Goal: Communication & Community: Participate in discussion

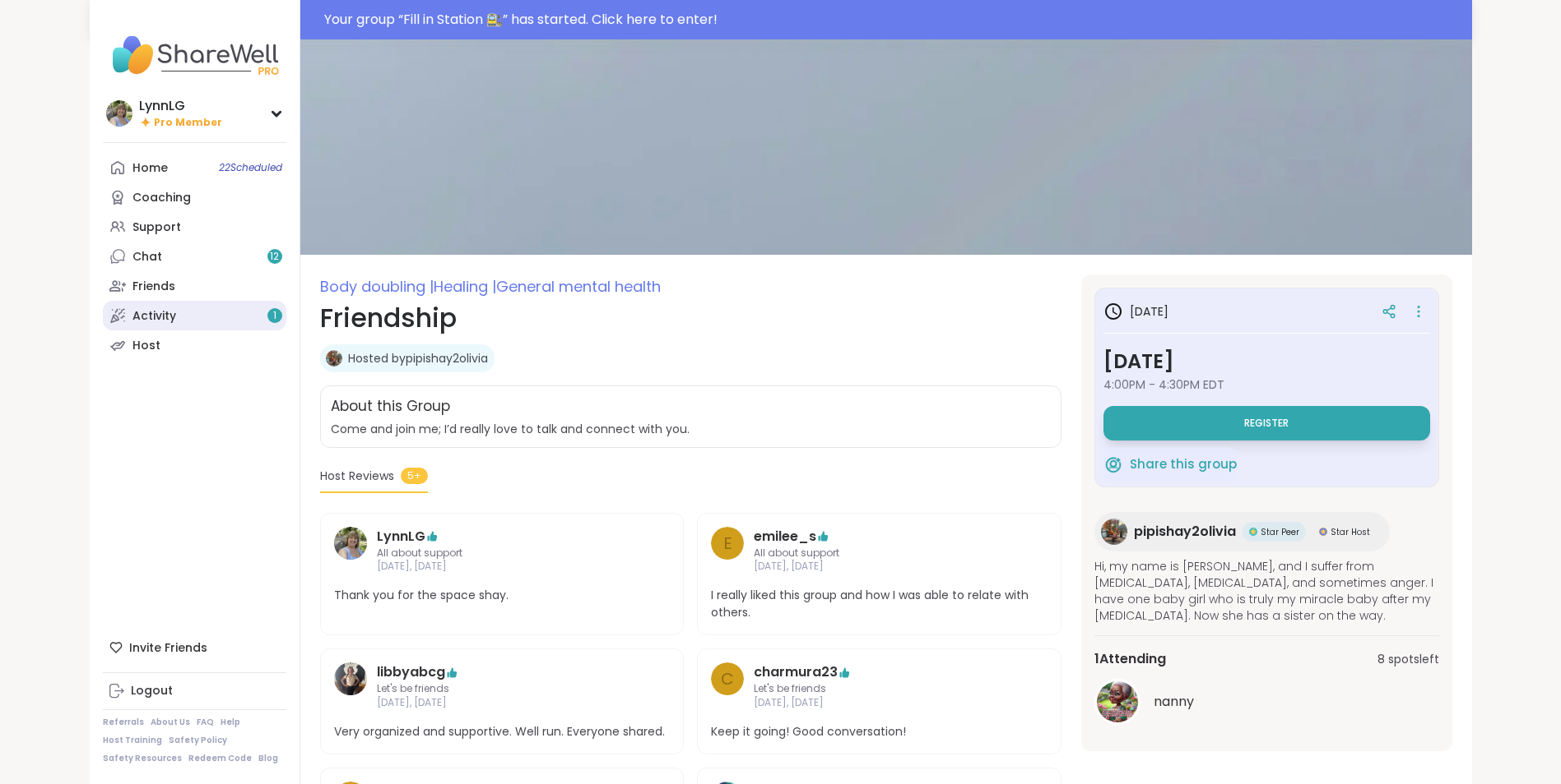
click at [177, 308] on link "Activity 1" at bounding box center [195, 316] width 183 height 29
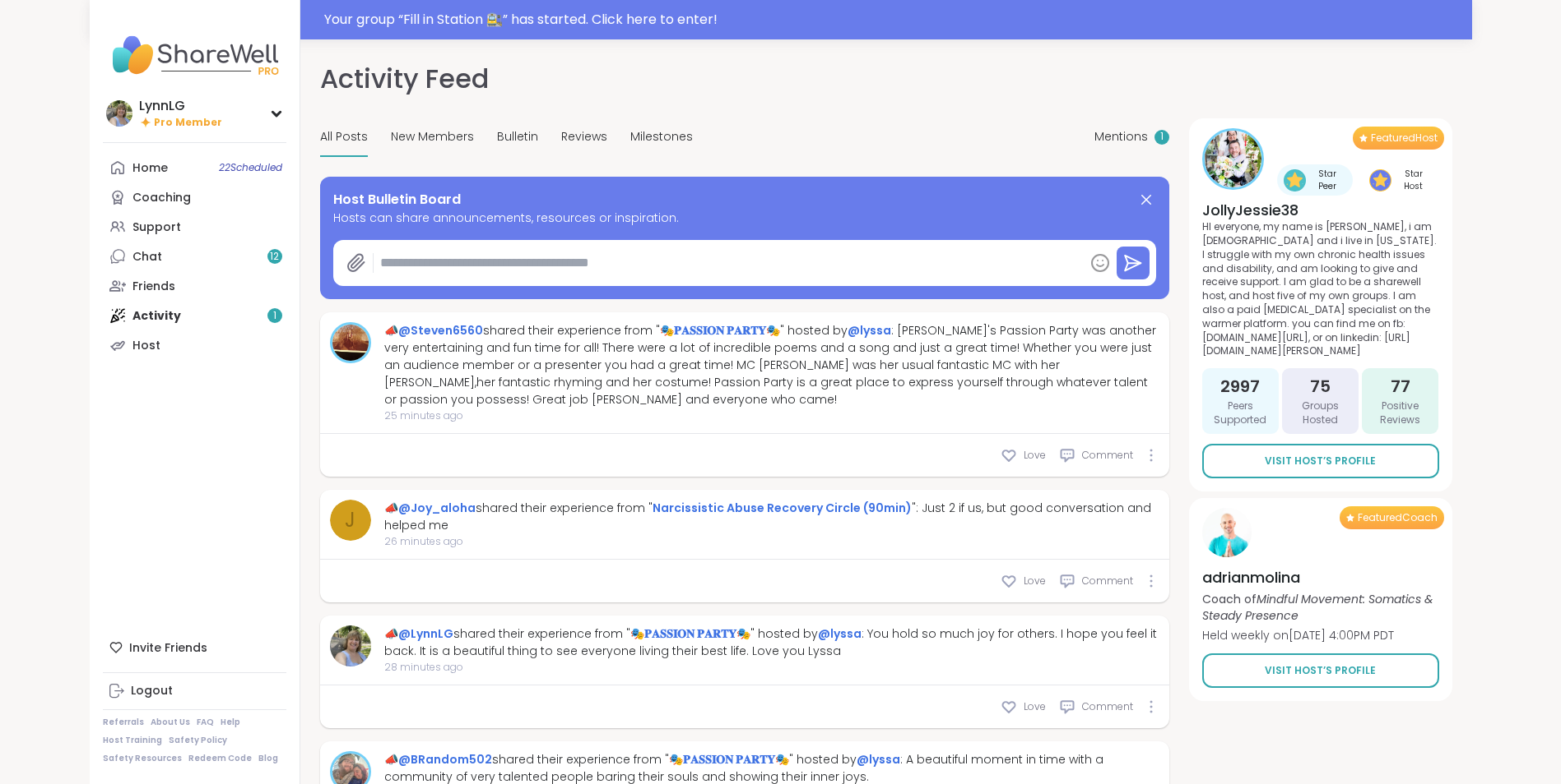
type textarea "*"
click at [152, 308] on div "Home 22 Scheduled Coaching Support Chat 12 Friends Activity 1 Host" at bounding box center [195, 256] width 183 height 207
drag, startPoint x: 155, startPoint y: 307, endPoint x: 476, endPoint y: 184, distance: 343.8
click at [280, 309] on div "Home 22 Scheduled Coaching Support Chat 12 Friends Activity 1 Host" at bounding box center [195, 256] width 183 height 207
click at [1121, 131] on span "Mentions" at bounding box center [1121, 137] width 54 height 18
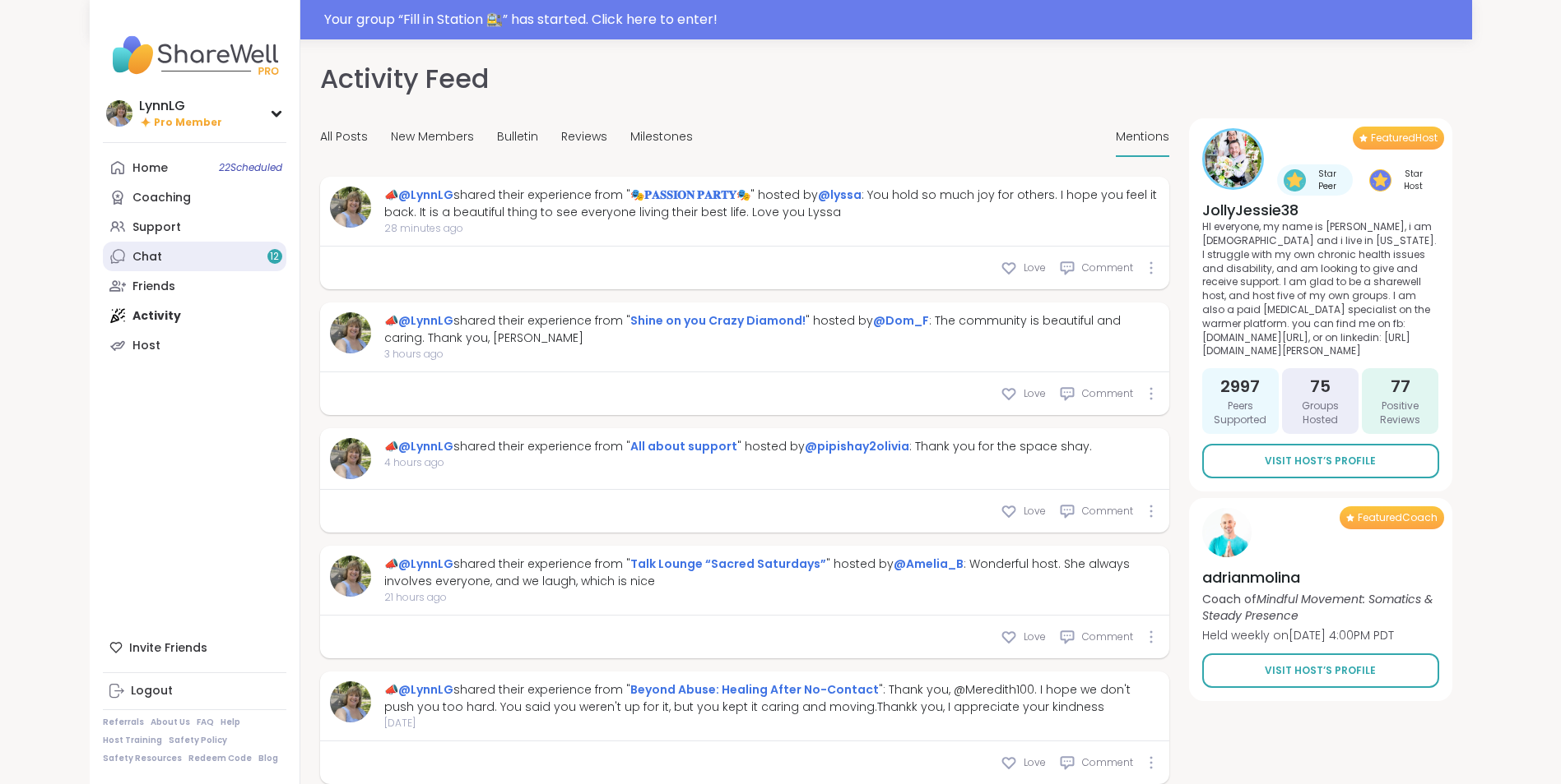
click at [157, 264] on div "Chat 12" at bounding box center [147, 257] width 29 height 17
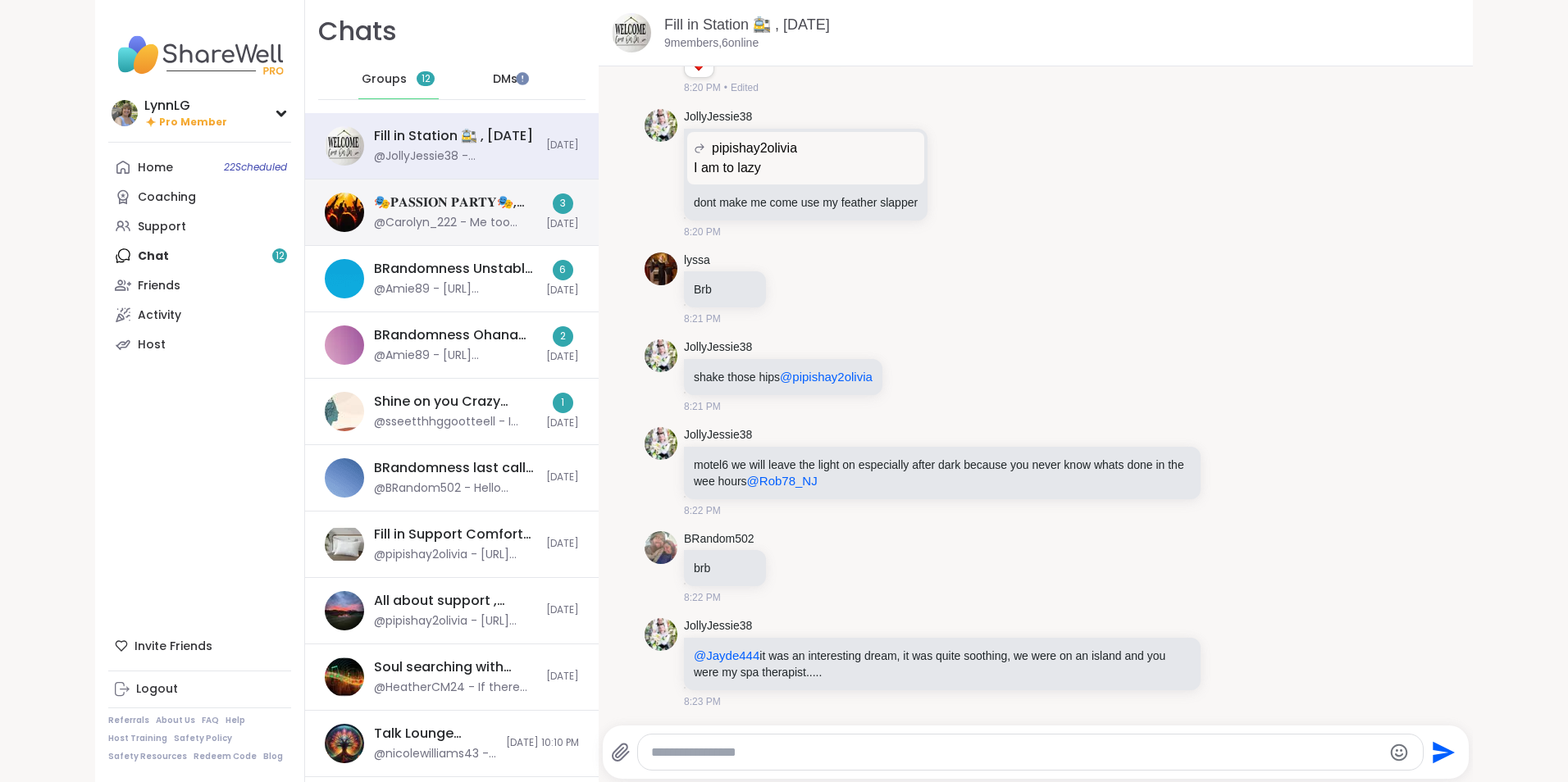
click at [458, 195] on div "🎭𝐏𝐀𝐒𝐒𝐈𝐎𝐍 𝐏𝐀𝐑𝐓𝐘🎭, Oct 05" at bounding box center [455, 202] width 162 height 18
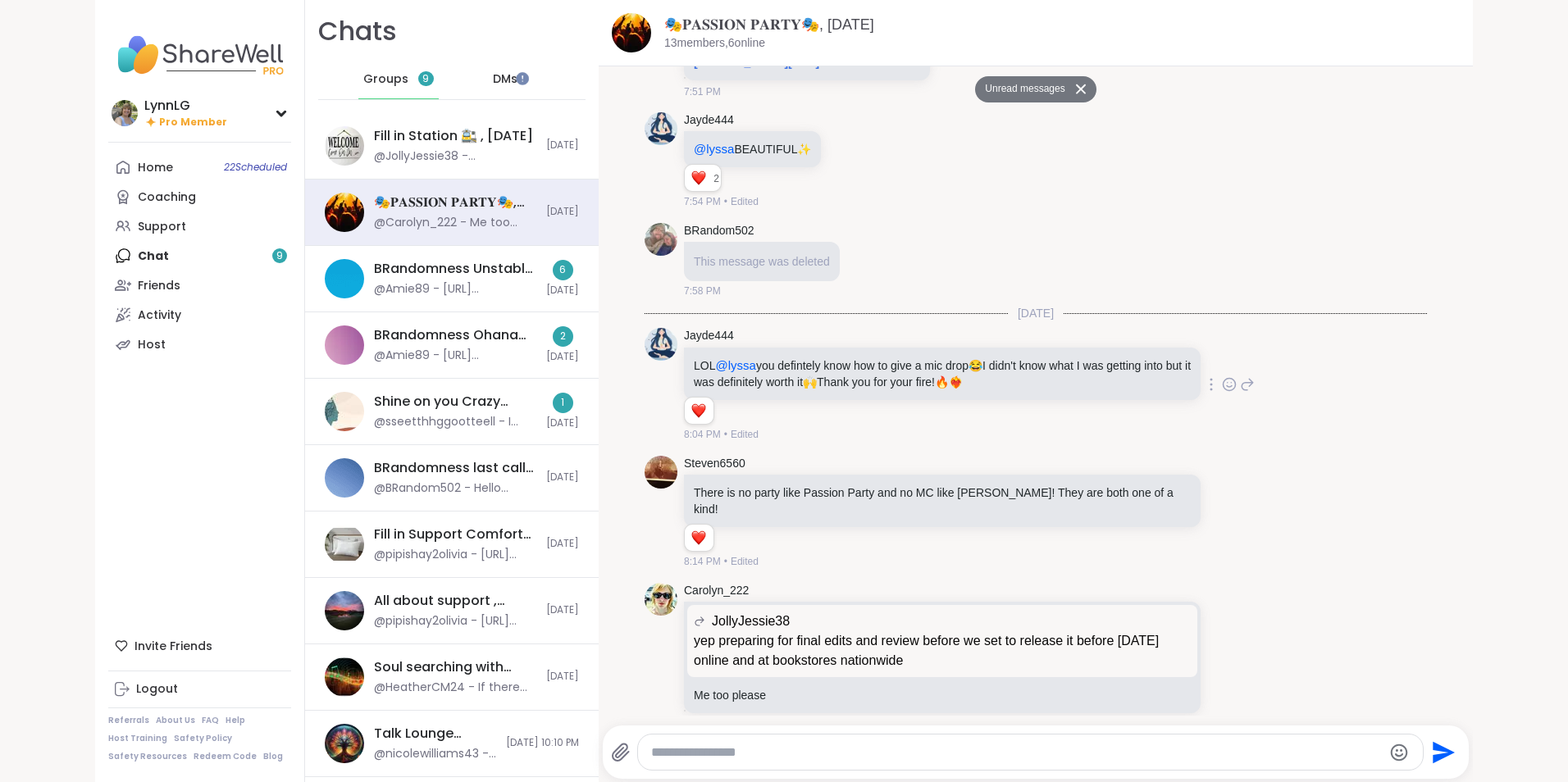
scroll to position [10122, 0]
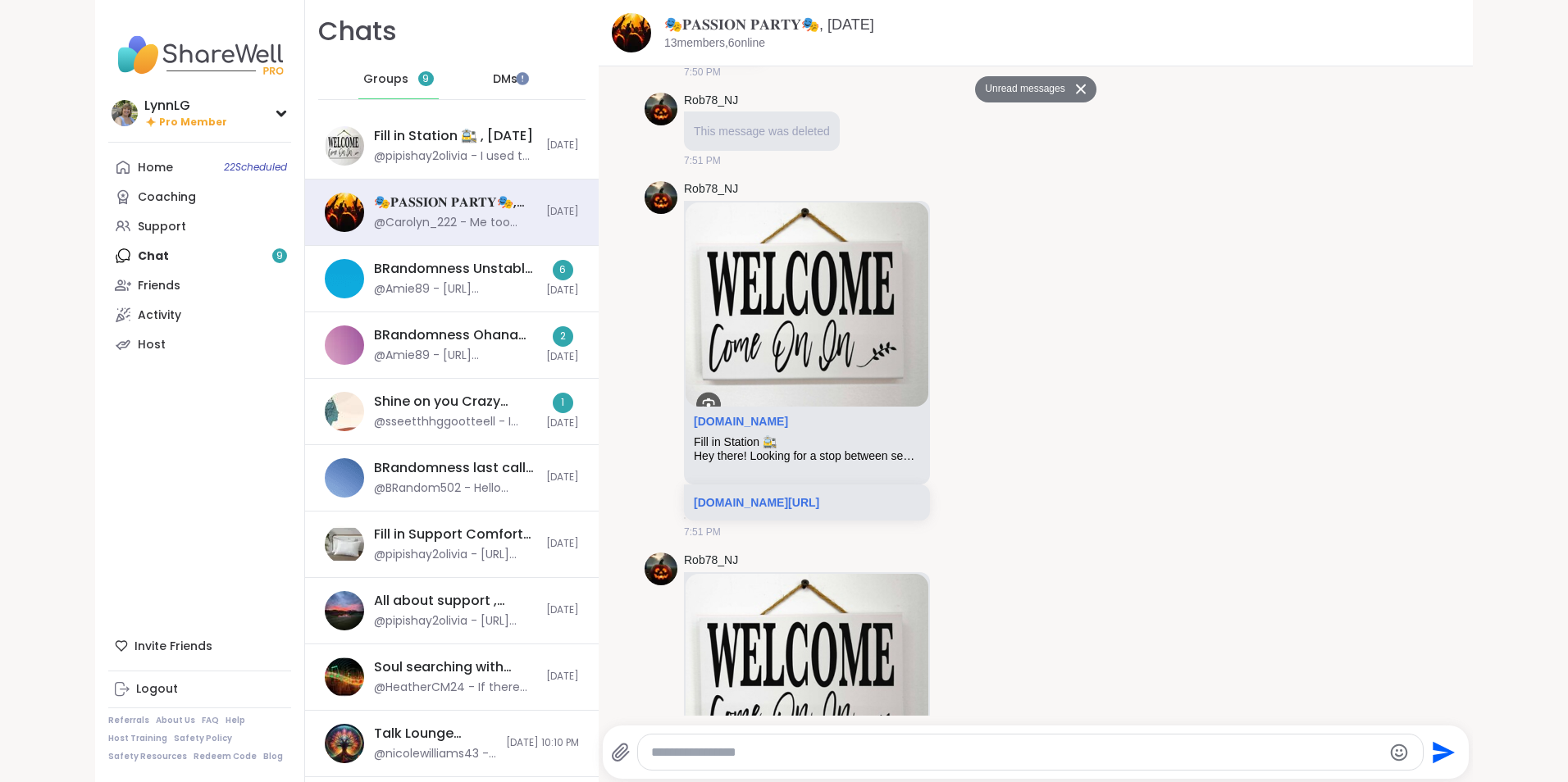
click at [1003, 83] on button "Unread messages" at bounding box center [1022, 89] width 94 height 26
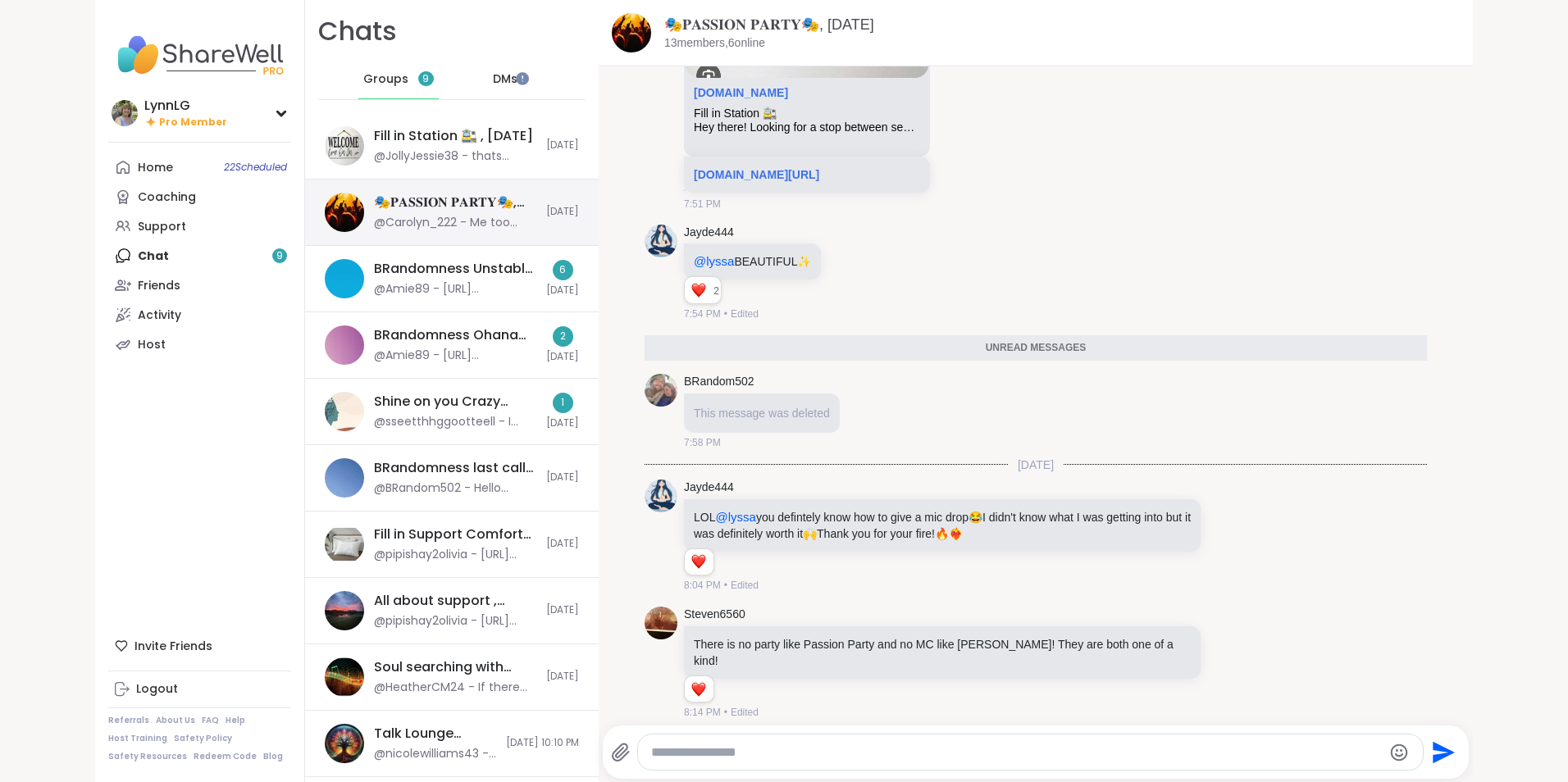
scroll to position [10003, 0]
click at [494, 277] on div "BRandomness Unstable Connection Open Forum, Oct 05" at bounding box center [455, 269] width 162 height 18
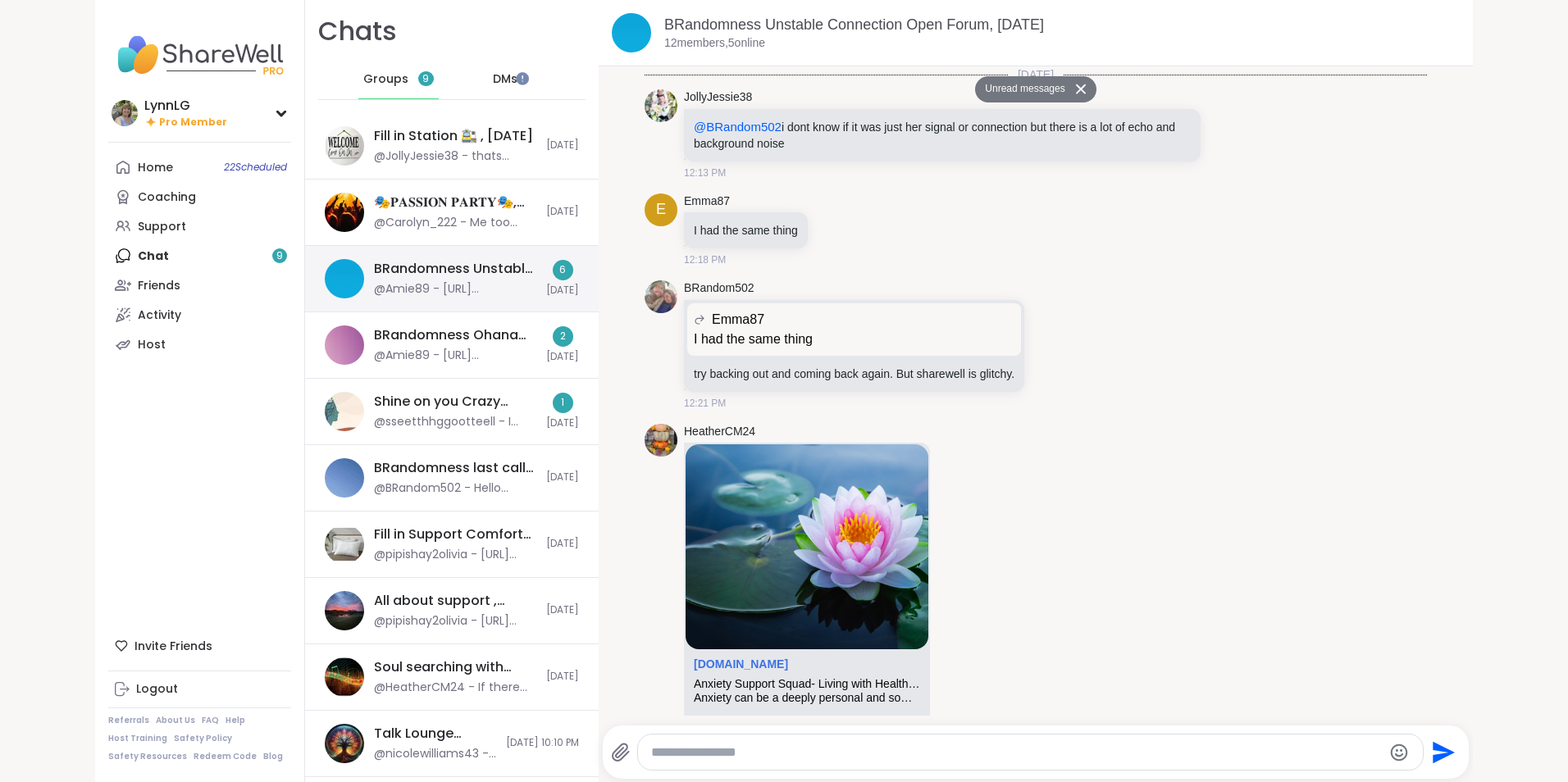
scroll to position [6502, 0]
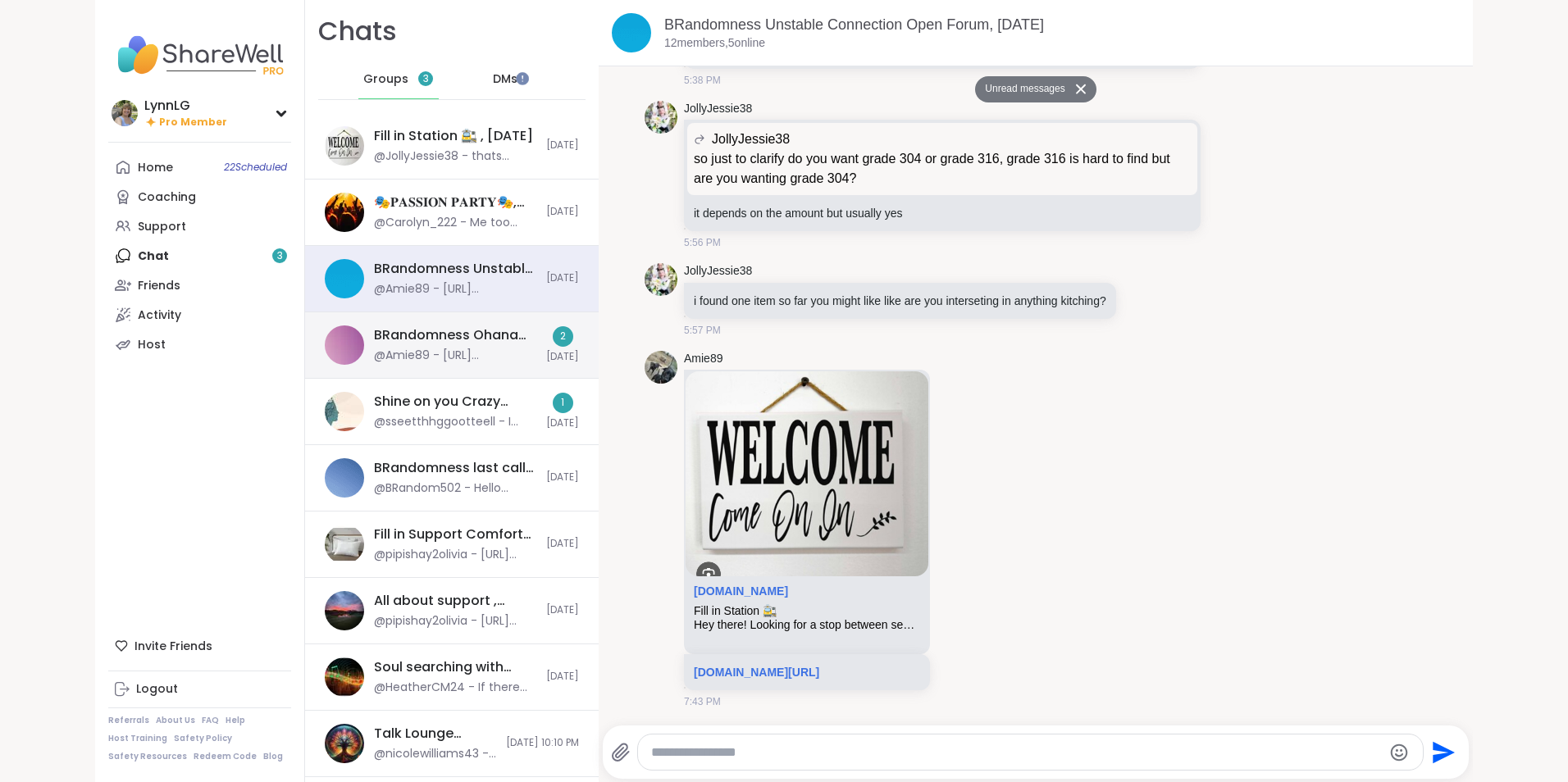
click at [467, 356] on div "@Amie89 - https://sharewellnow.com/session/33eba0b8-2832-49b0-8287-695bc2c83714" at bounding box center [455, 356] width 162 height 17
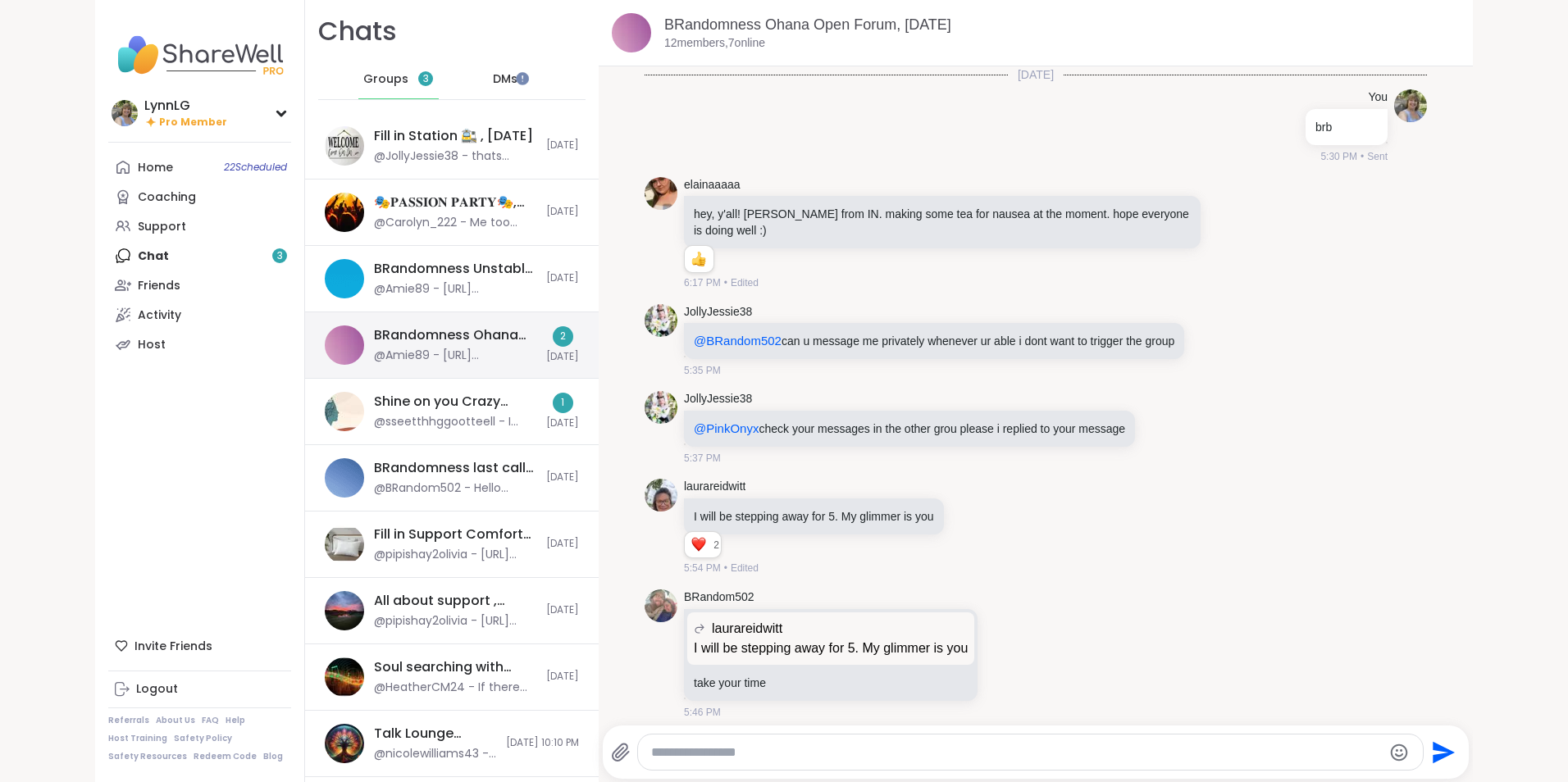
scroll to position [1652, 0]
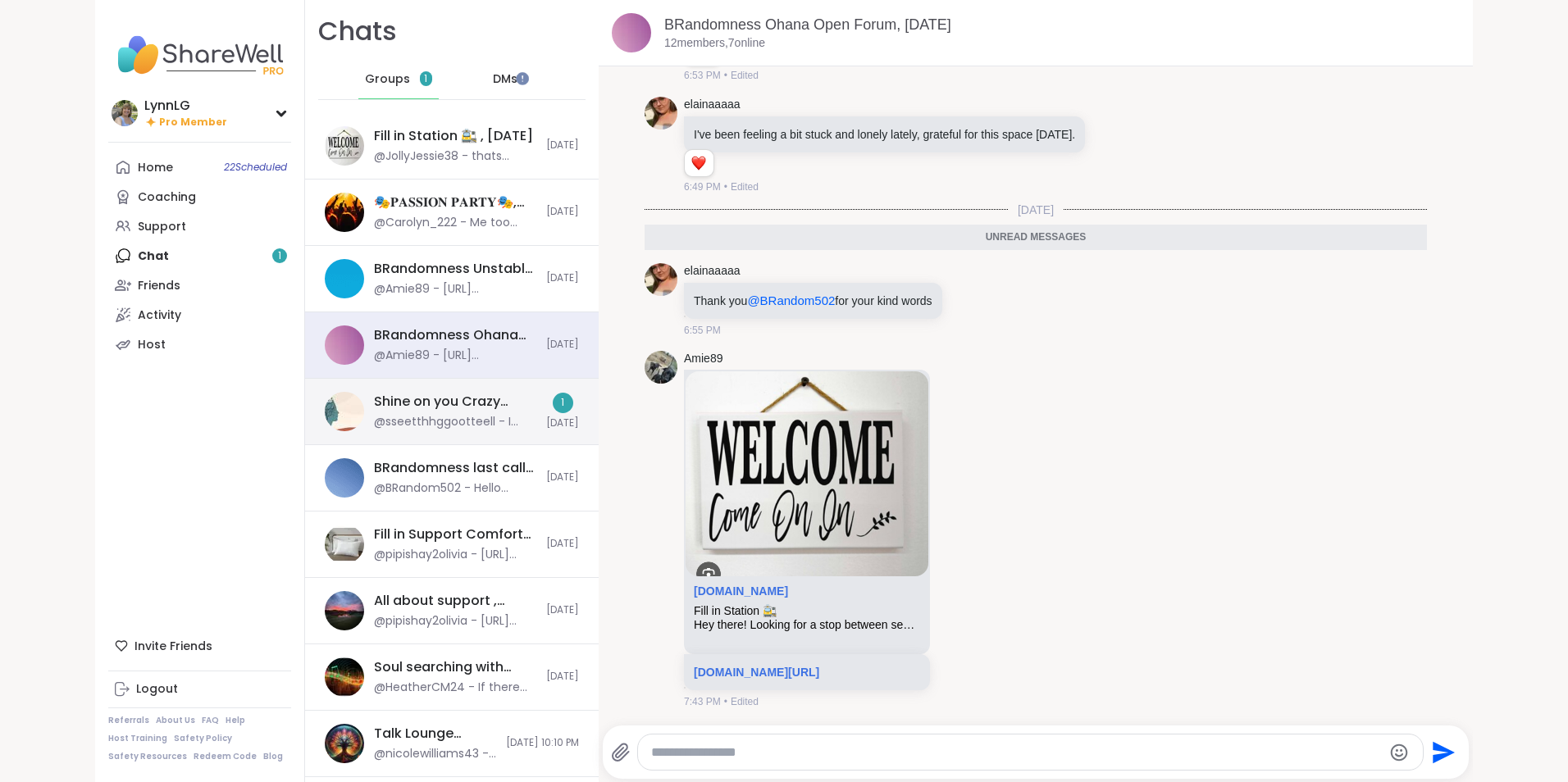
click at [505, 425] on div "@sseetthhggootteell - I want to Thank you all for including me in the group I a…" at bounding box center [455, 422] width 162 height 17
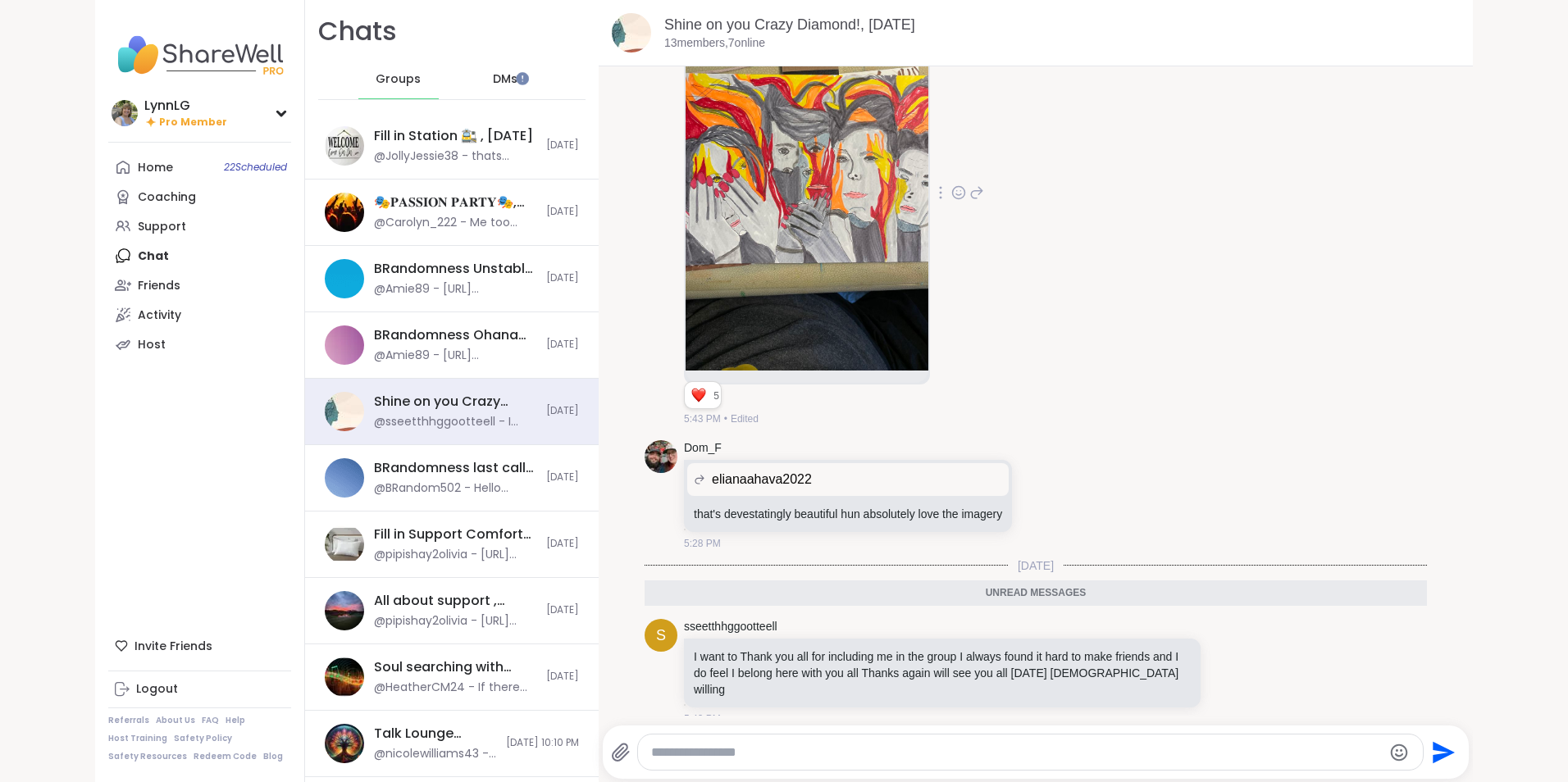
scroll to position [5022, 0]
click at [716, 628] on link "sseetthhggootteell" at bounding box center [731, 627] width 93 height 17
click at [494, 75] on span "DMs" at bounding box center [504, 79] width 24 height 17
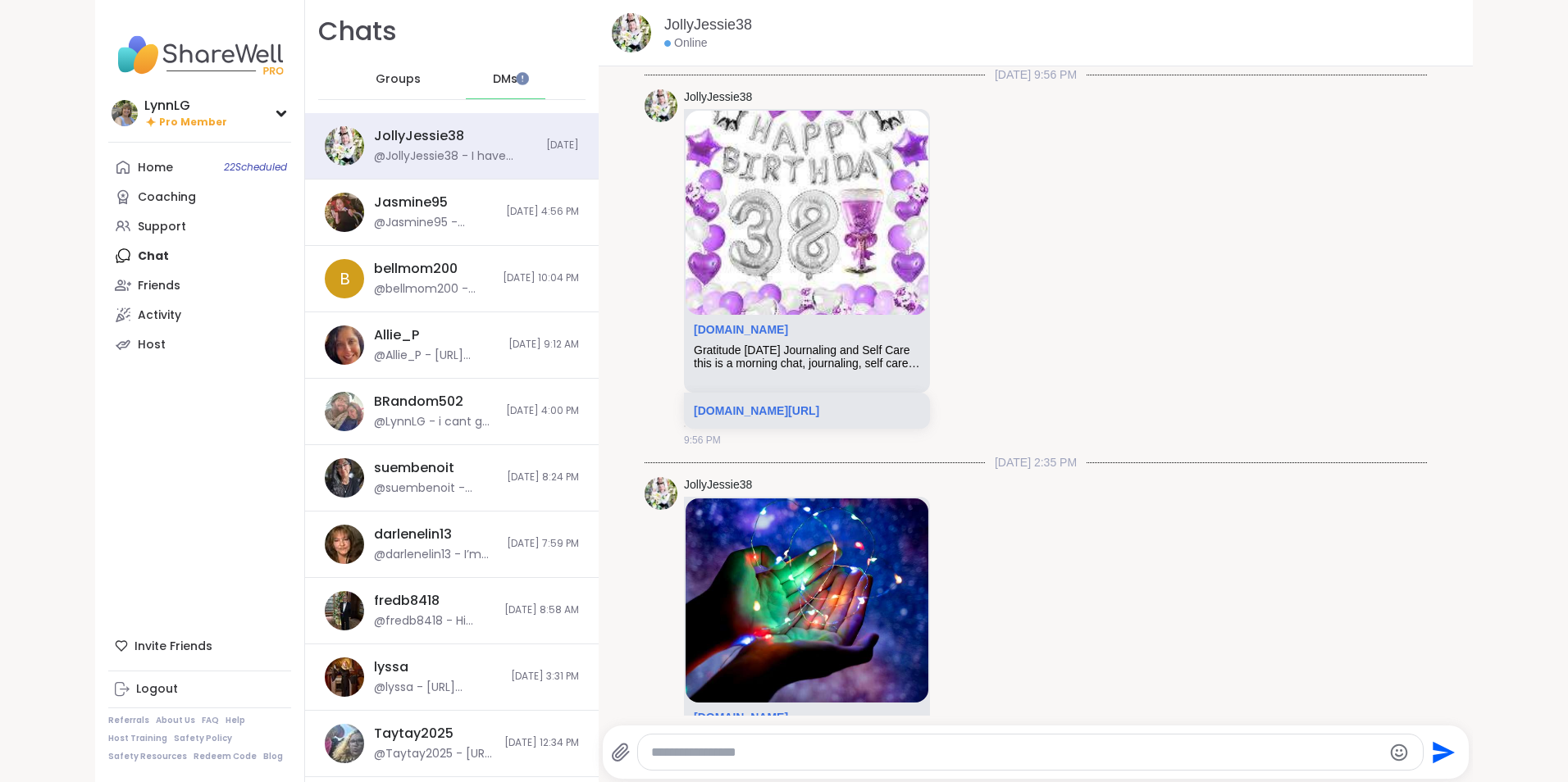
scroll to position [2028, 0]
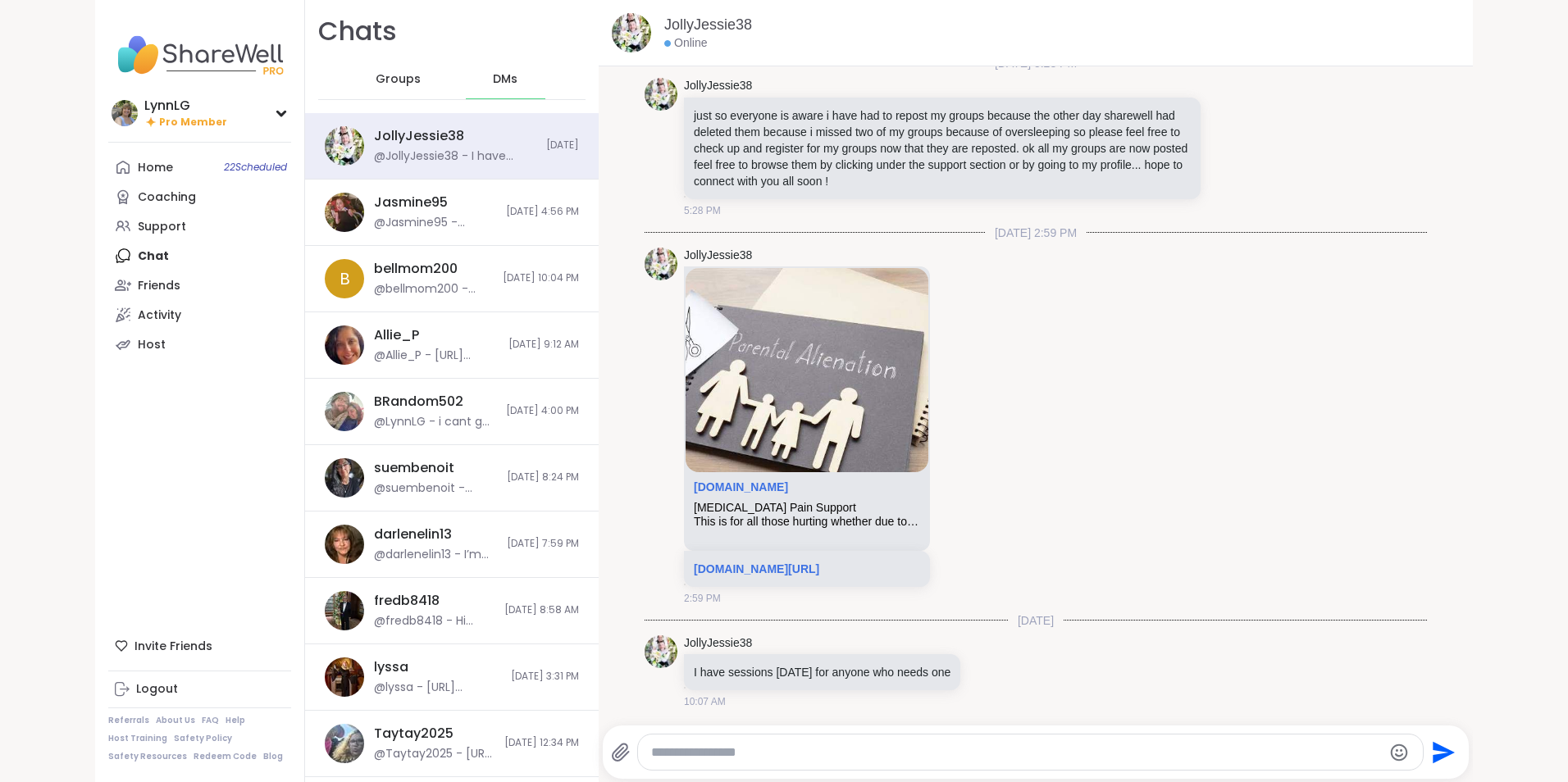
click at [393, 79] on span "Groups" at bounding box center [398, 79] width 45 height 17
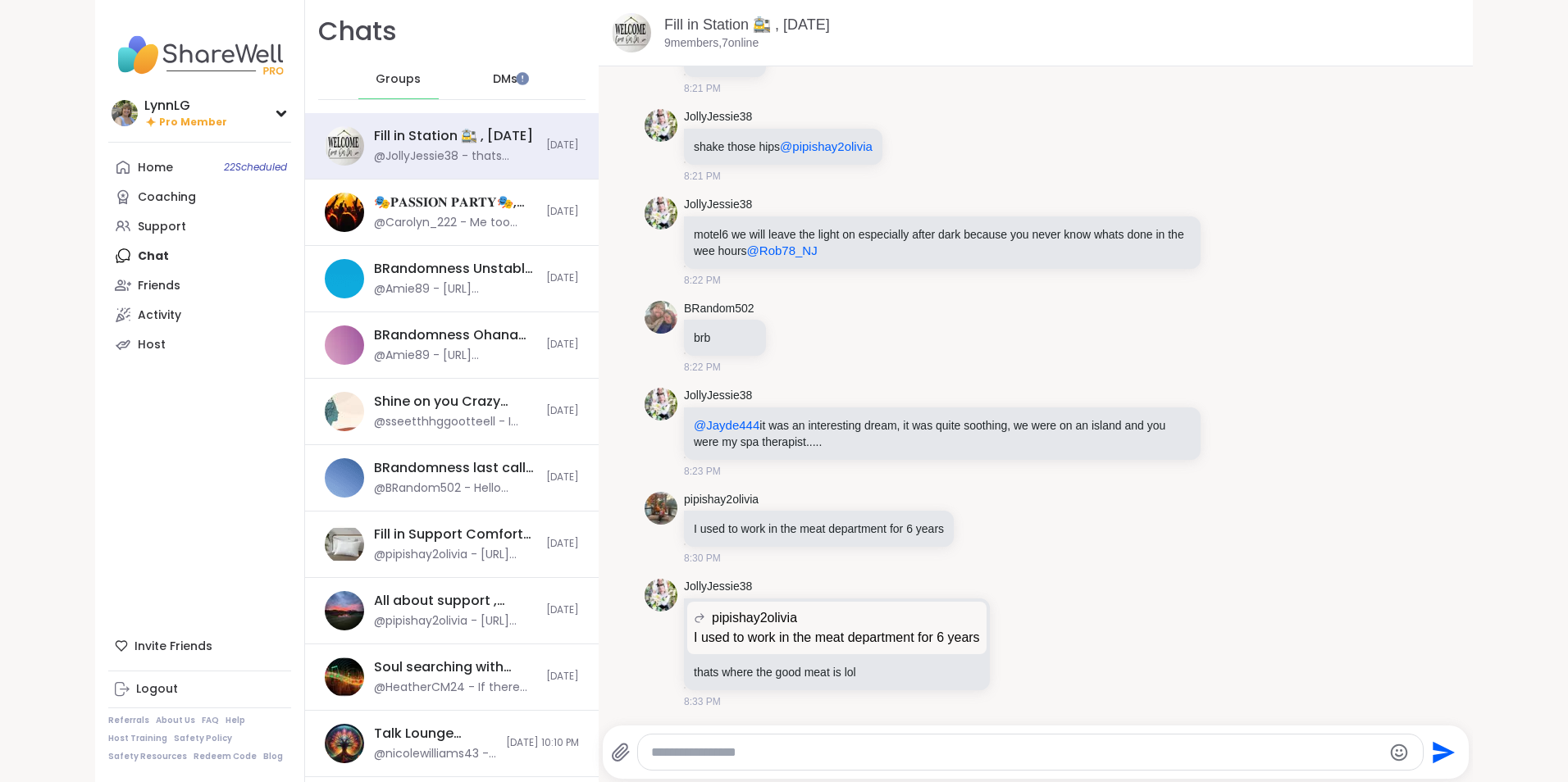
click at [158, 243] on div "Home 22 Scheduled Coaching Support Chat Friends Activity Host" at bounding box center [199, 255] width 183 height 207
click at [158, 246] on div "Home 22 Scheduled Coaching Support Chat Friends Activity Host" at bounding box center [199, 255] width 183 height 207
click at [158, 257] on div "Home 22 Scheduled Coaching Support Chat Friends Activity Host" at bounding box center [199, 255] width 183 height 207
